Goal: Information Seeking & Learning: Learn about a topic

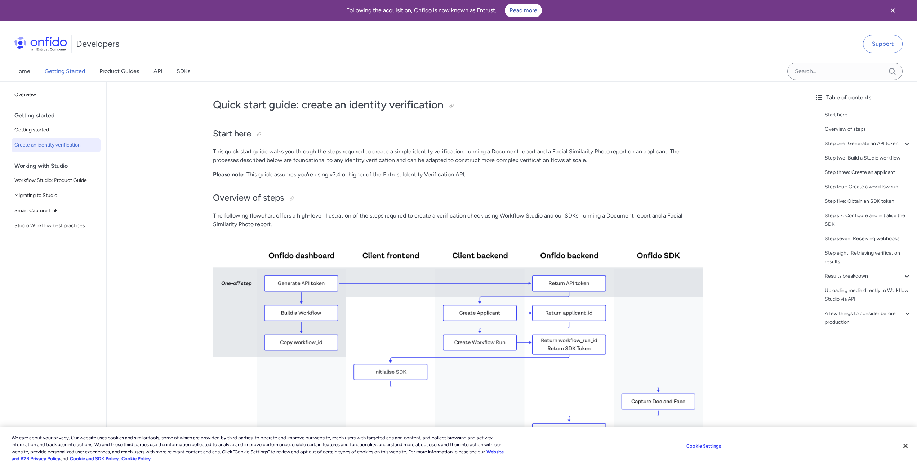
click at [152, 72] on div "Home Getting Started Product Guides API SDKs" at bounding box center [109, 71] width 219 height 20
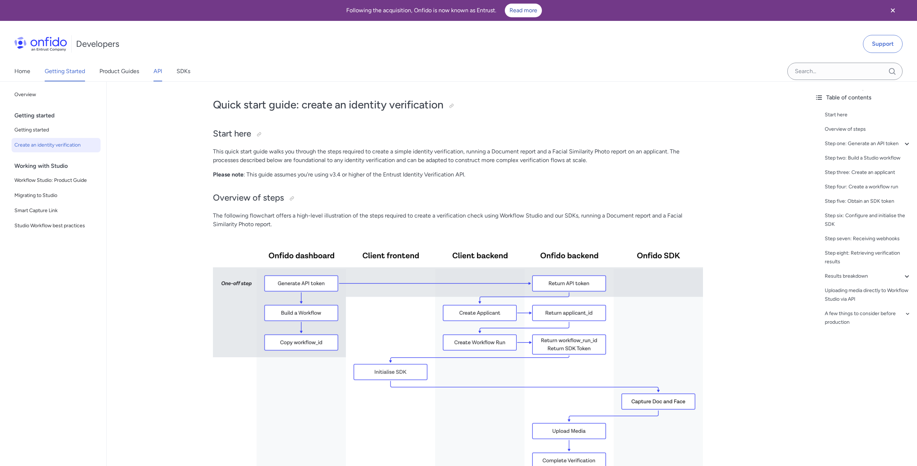
click at [161, 72] on link "API" at bounding box center [158, 71] width 9 height 20
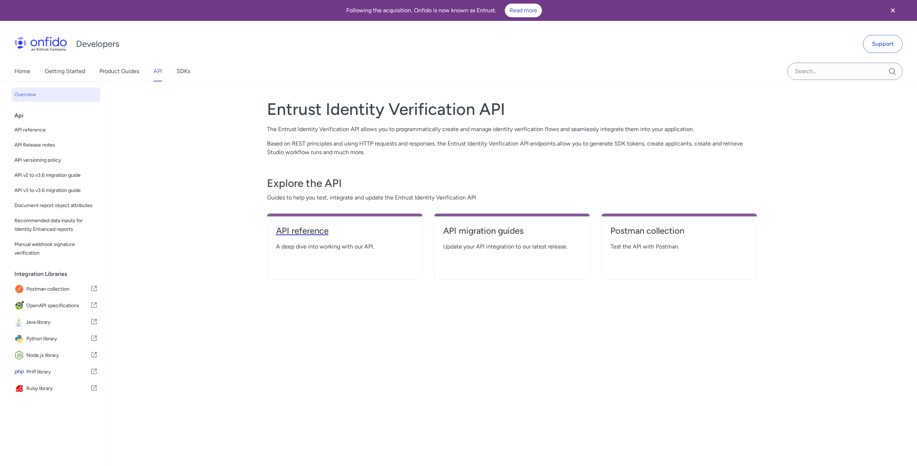
click at [342, 239] on link "API reference" at bounding box center [345, 233] width 138 height 17
select select "http"
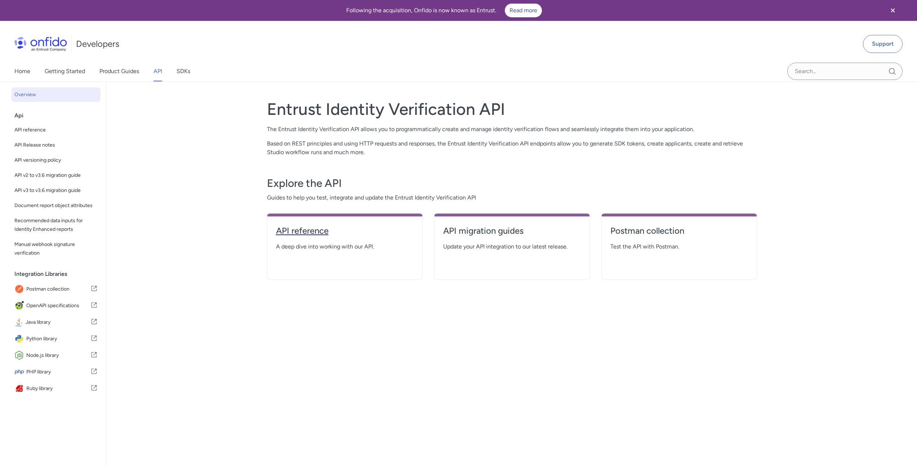
select select "http"
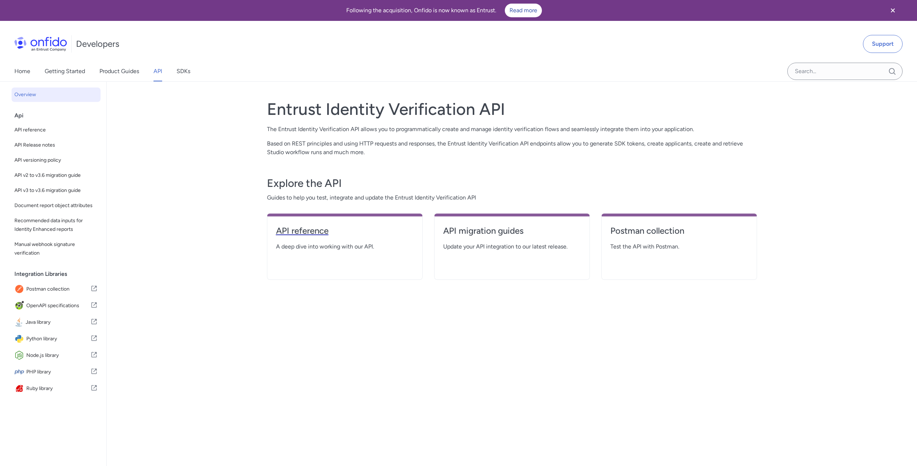
select select "http"
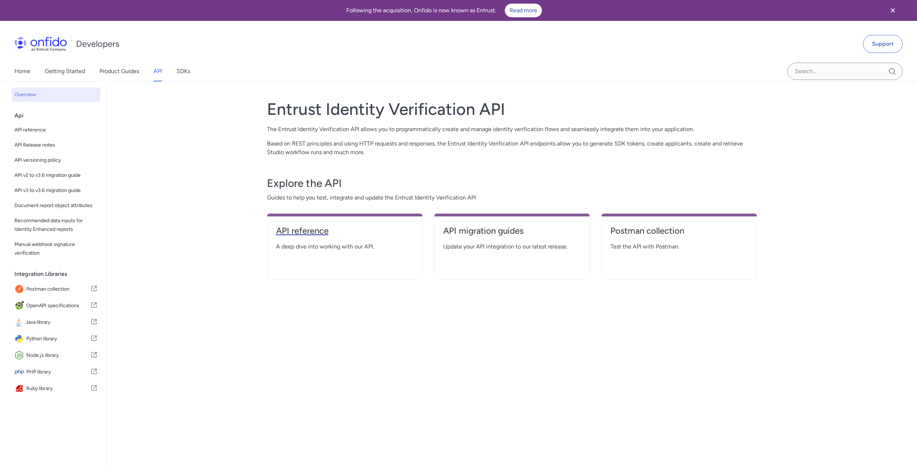
select select "http"
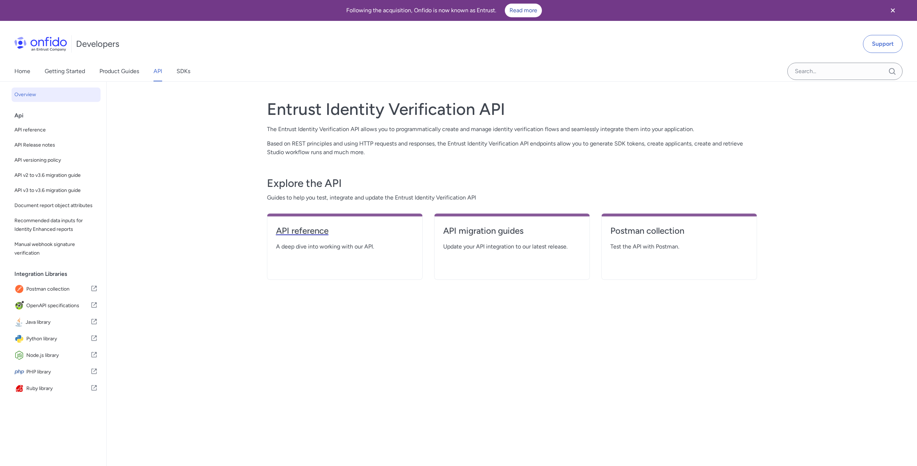
select select "http"
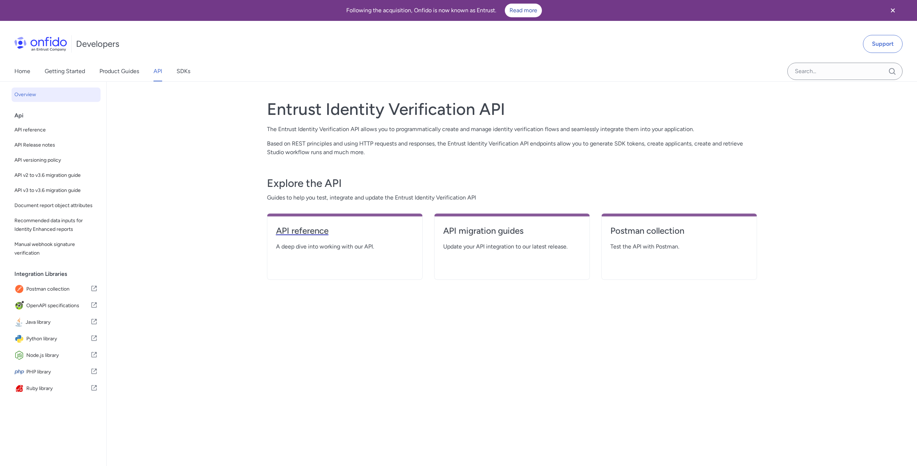
select select "http"
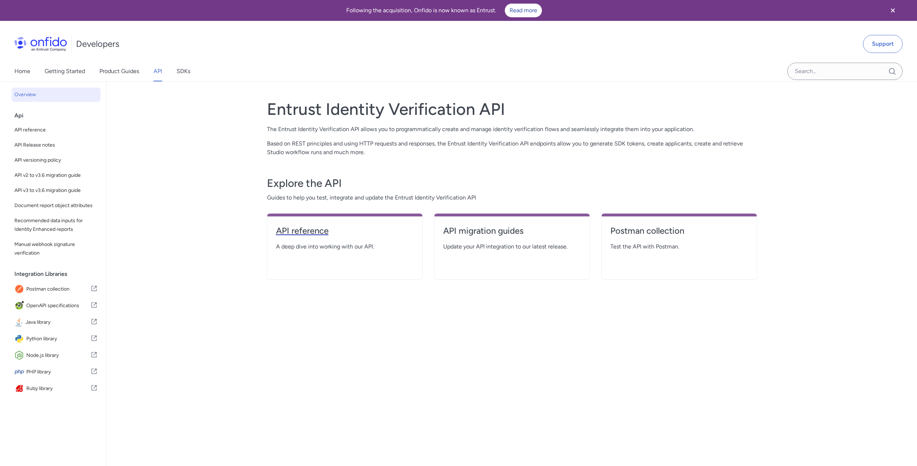
select select "http"
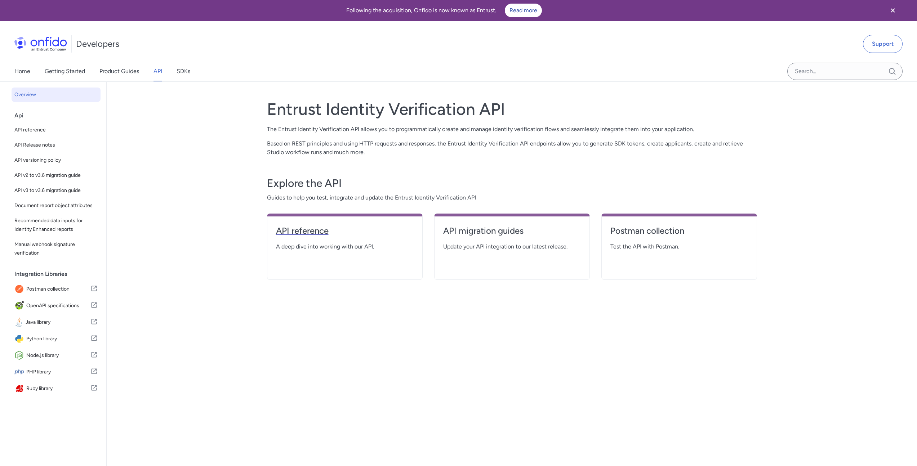
select select "http"
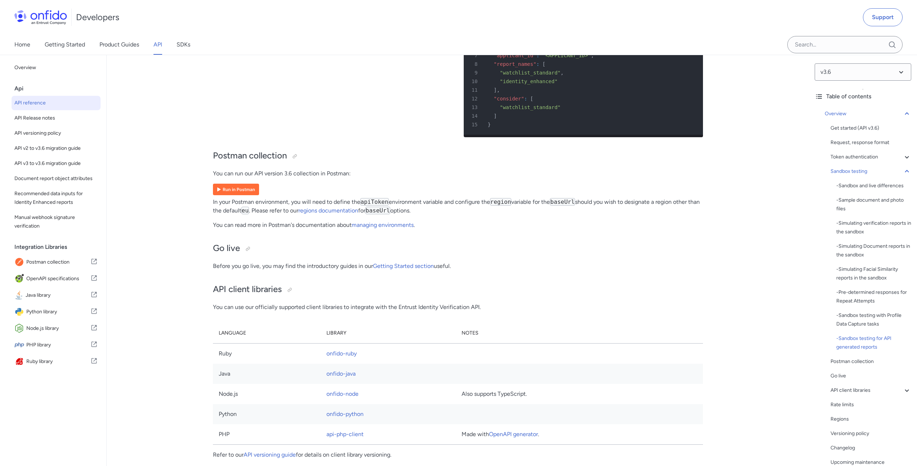
scroll to position [4531, 0]
